Goal: Task Accomplishment & Management: Manage account settings

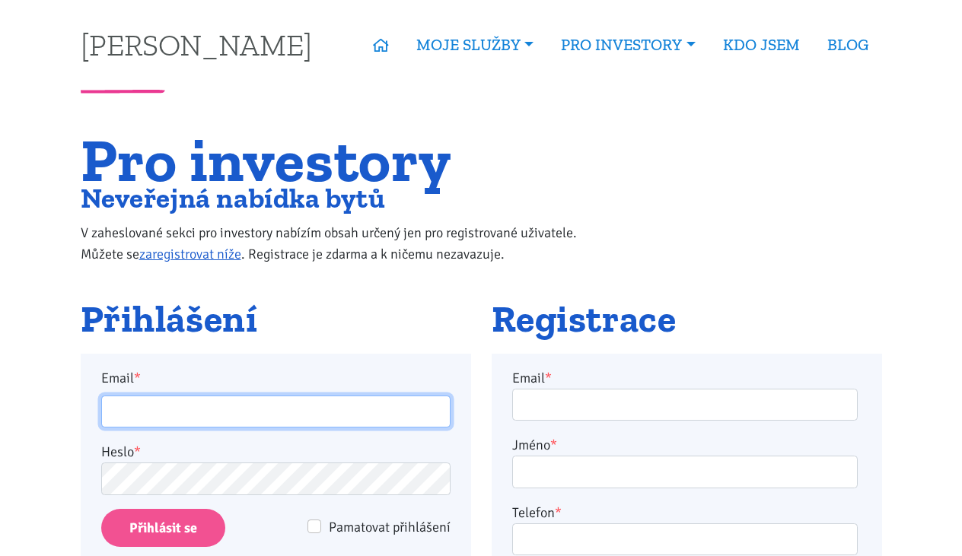
type input "[PERSON_NAME][EMAIL_ADDRESS][DOMAIN_NAME]"
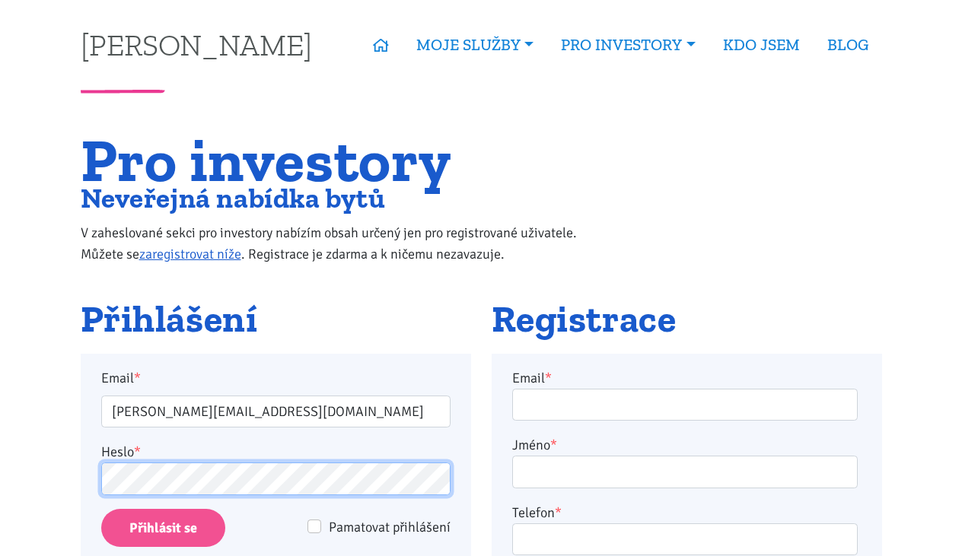
click at [162, 527] on input "Přihlásit se" at bounding box center [163, 528] width 124 height 39
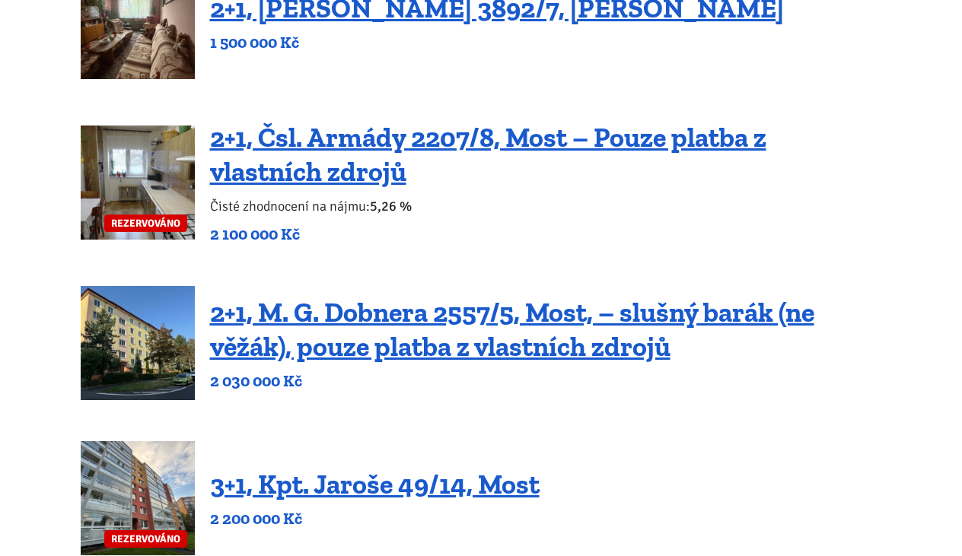
scroll to position [420, 0]
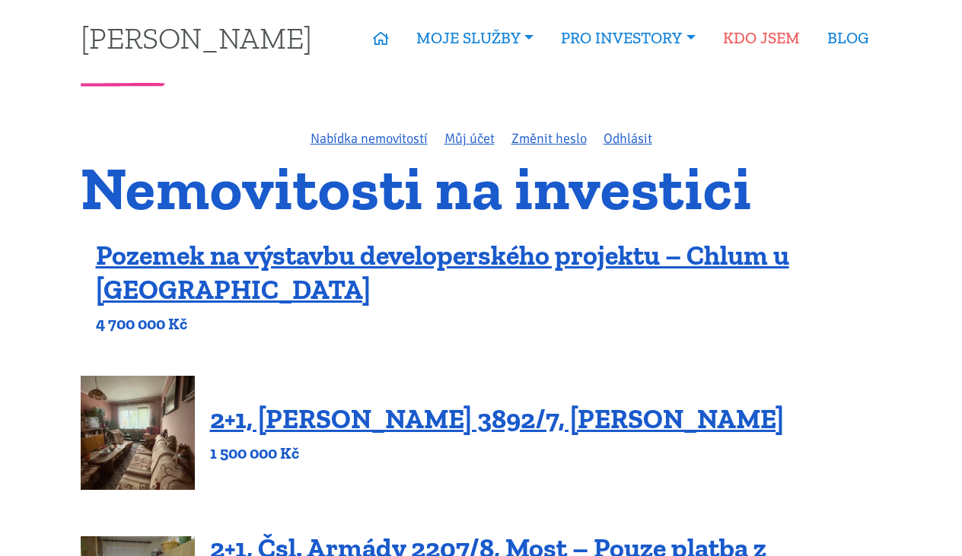
scroll to position [8, 0]
